Goal: Task Accomplishment & Management: Use online tool/utility

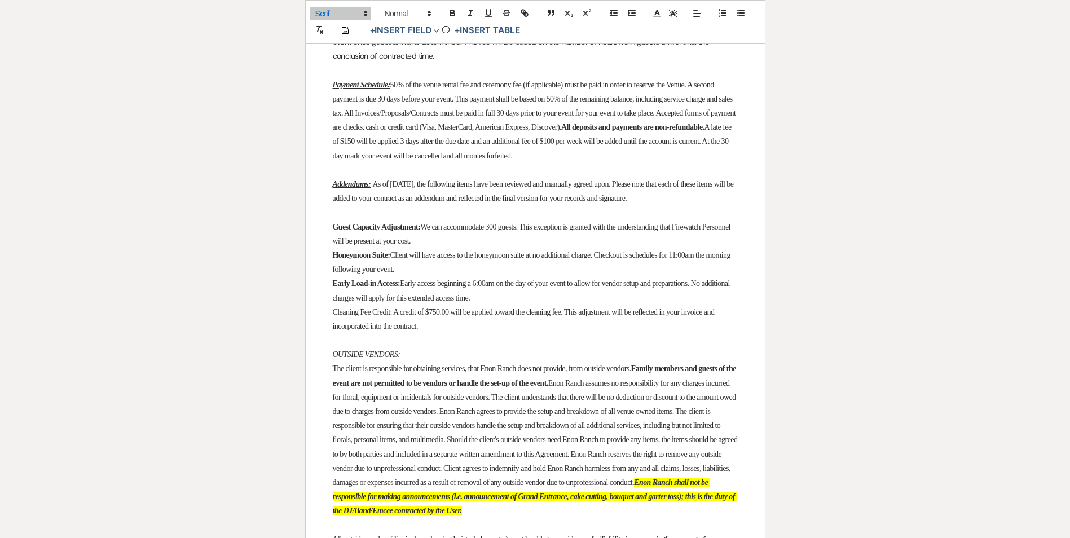
click at [460, 245] on span "We can accommodate 300 guests. This exception is granted with the understanding…" at bounding box center [532, 234] width 399 height 23
click at [699, 274] on span "Client will have access to the honeymoon suite at no additional charge. Checkou…" at bounding box center [532, 262] width 399 height 23
drag, startPoint x: 330, startPoint y: 349, endPoint x: 397, endPoint y: 347, distance: 67.2
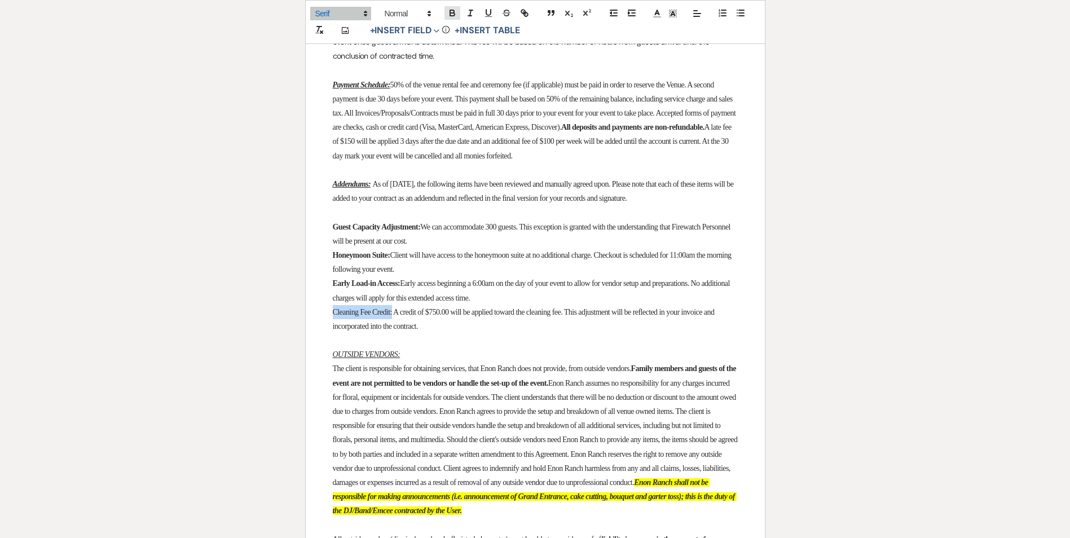
click at [452, 13] on icon "button" at bounding box center [452, 14] width 5 height 3
click at [411, 331] on span "A credit of $750.00 will be applied toward the cleaning fee. This adjustment wi…" at bounding box center [526, 319] width 387 height 23
click at [473, 333] on p "Cleaning Fee Credit: A credit of $750.00 will be applied toward the cleaning fe…" at bounding box center [535, 319] width 405 height 28
click at [524, 331] on span "A credit of $750.00 will be applied toward the cleaning fee. This adjustment wi…" at bounding box center [526, 319] width 387 height 23
